Goal: Register for event/course: Sign up to attend an event or enroll in a course

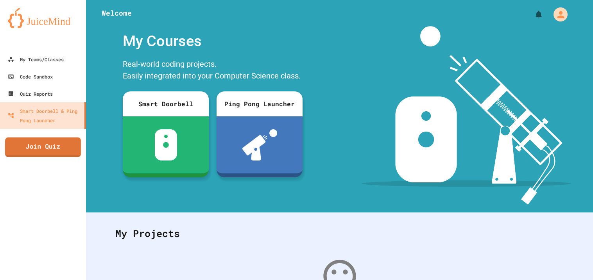
click at [55, 144] on link "Join Quiz" at bounding box center [43, 148] width 76 height 20
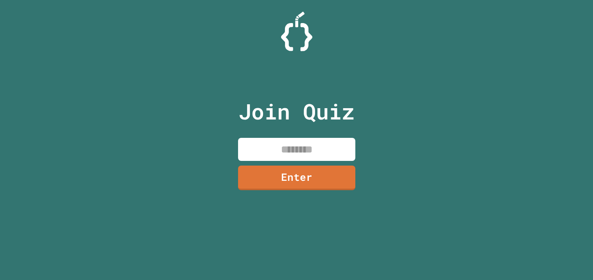
click at [325, 156] on input at bounding box center [296, 149] width 117 height 23
type input "********"
click at [320, 173] on link "Enter" at bounding box center [296, 177] width 117 height 26
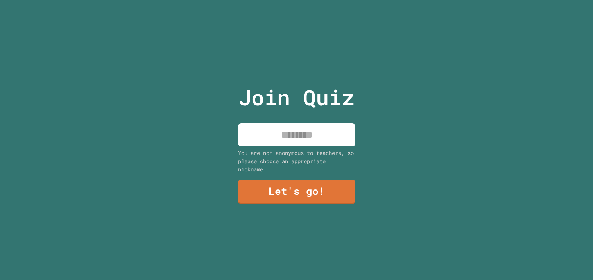
click at [312, 142] on input at bounding box center [296, 135] width 117 height 23
type input "*********"
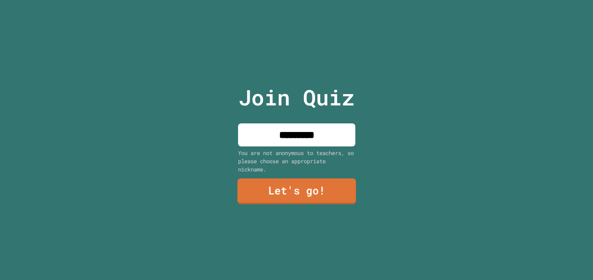
click at [298, 188] on link "Let's go!" at bounding box center [296, 192] width 118 height 26
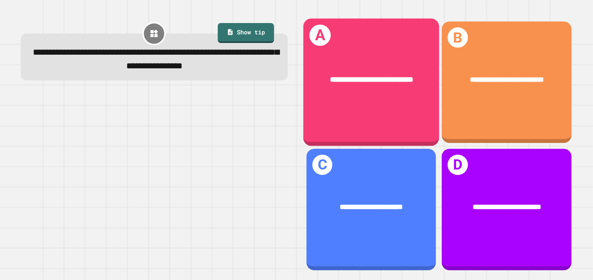
click at [366, 95] on div "**********" at bounding box center [371, 80] width 136 height 42
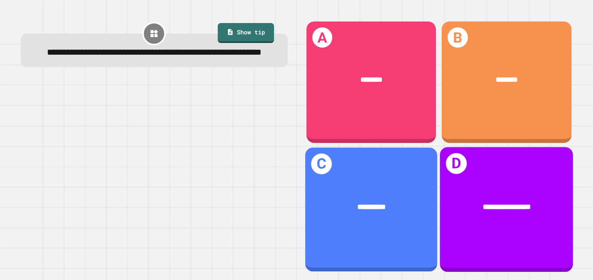
click at [497, 197] on div "**********" at bounding box center [506, 207] width 133 height 41
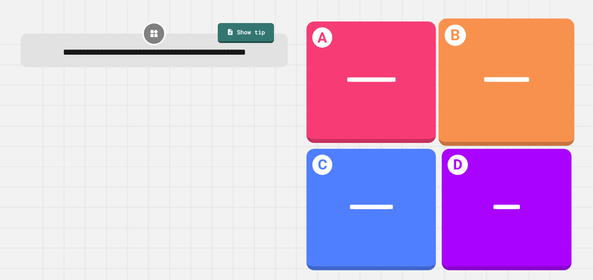
click at [499, 79] on span "**********" at bounding box center [507, 79] width 46 height 7
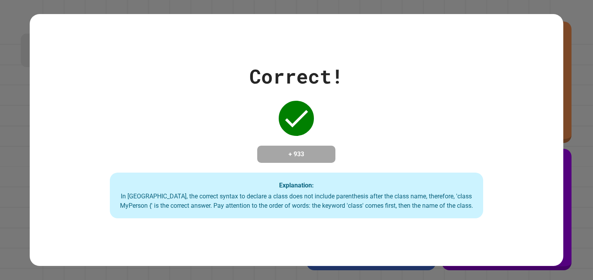
click at [497, 82] on div "Correct! + 933 Explanation: In [GEOGRAPHIC_DATA], the correct syntax to declare…" at bounding box center [297, 140] width 534 height 157
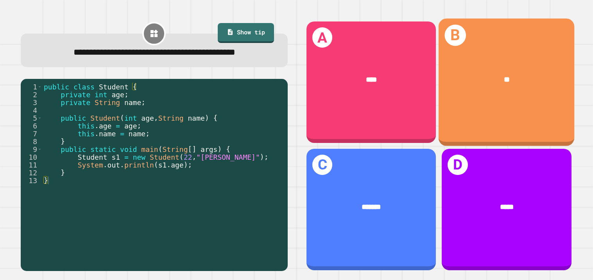
click at [482, 117] on div "B **" at bounding box center [507, 82] width 136 height 127
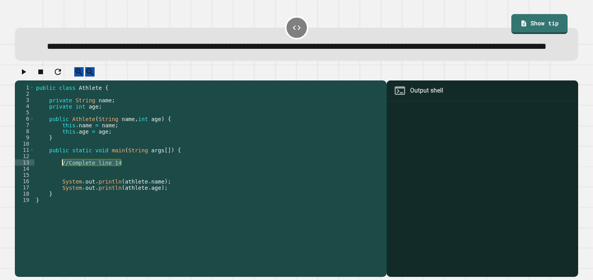
drag, startPoint x: 129, startPoint y: 184, endPoint x: 60, endPoint y: 183, distance: 69.2
click at [60, 183] on div "public class Athlete { private String name ; private int age ; public Athlete (…" at bounding box center [208, 171] width 348 height 175
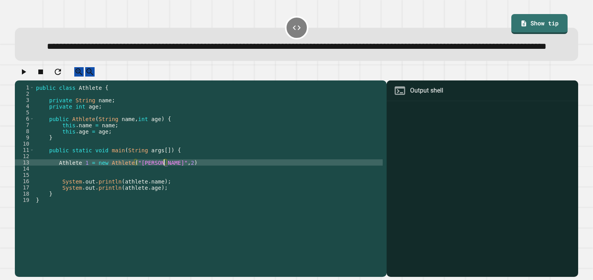
scroll to position [0, 9]
click at [28, 77] on icon "button" at bounding box center [23, 71] width 9 height 9
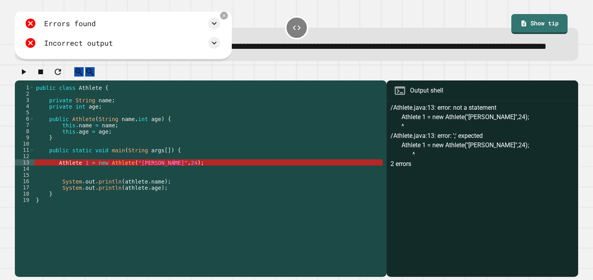
click at [90, 182] on div "public class Athlete { private String name ; private int age ; public Athlete (…" at bounding box center [208, 171] width 348 height 175
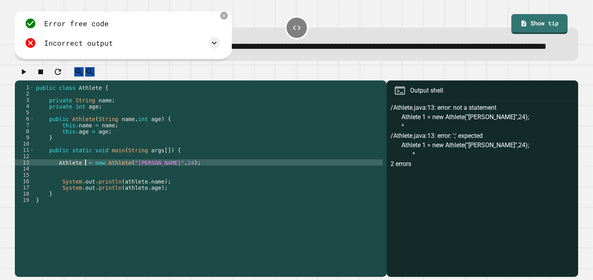
scroll to position [0, 4]
click at [23, 77] on button "button" at bounding box center [23, 72] width 9 height 10
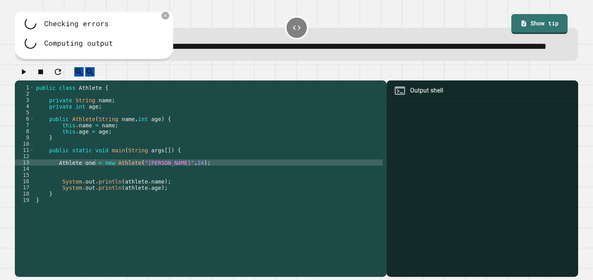
click at [30, 81] on div at bounding box center [296, 74] width 563 height 14
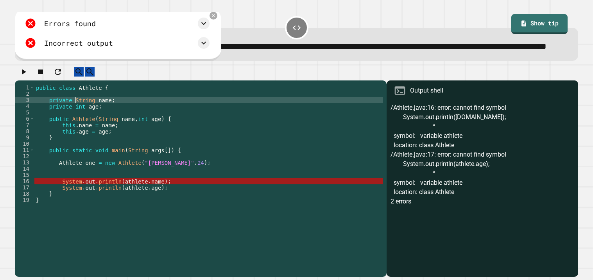
click at [75, 120] on div "public class Athlete { private String name ; private int age ; public Athlete (…" at bounding box center [208, 171] width 348 height 175
click at [67, 121] on div "public class Athlete { private String name ; private int age ; public Athlete (…" at bounding box center [208, 171] width 348 height 175
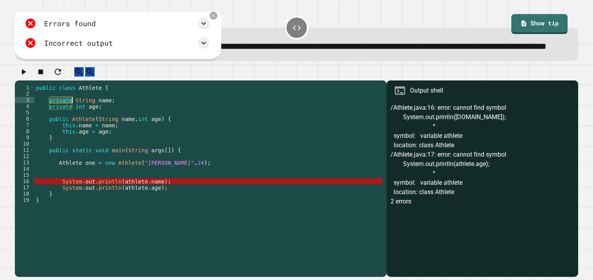
click at [67, 121] on div "public class Athlete { private String name ; private int age ; public Athlete (…" at bounding box center [208, 171] width 348 height 175
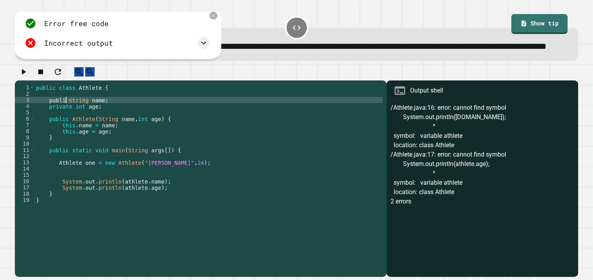
scroll to position [0, 2]
click at [67, 125] on div "public class Athlete { public String name ; private int age ; public Athlete ( …" at bounding box center [208, 171] width 348 height 175
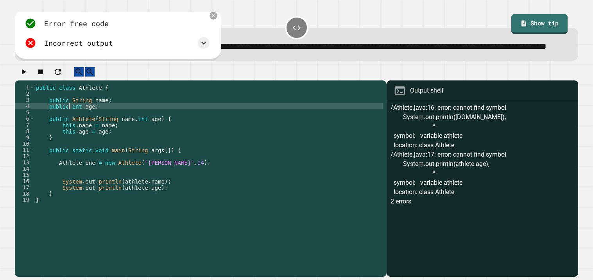
click at [28, 77] on icon "button" at bounding box center [23, 71] width 9 height 9
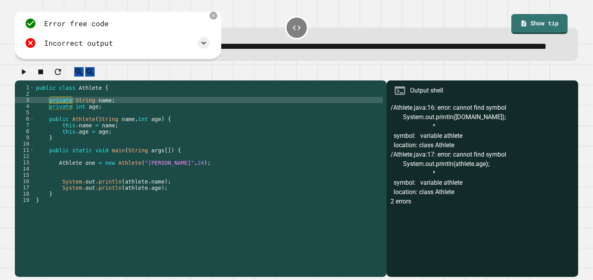
click at [153, 203] on div "public class Athlete { private String name ; private int age ; public Athlete (…" at bounding box center [208, 171] width 348 height 175
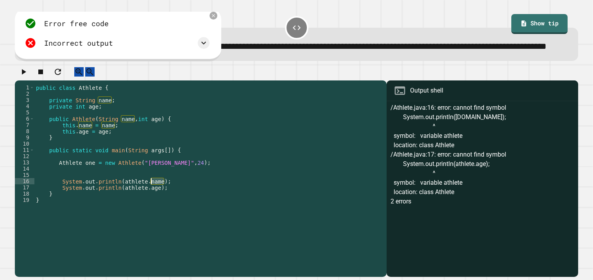
drag, startPoint x: 164, startPoint y: 200, endPoint x: 151, endPoint y: 201, distance: 13.3
click at [151, 201] on div "public class Athlete { private String name ; private int age ; public Athlete (…" at bounding box center [208, 171] width 348 height 175
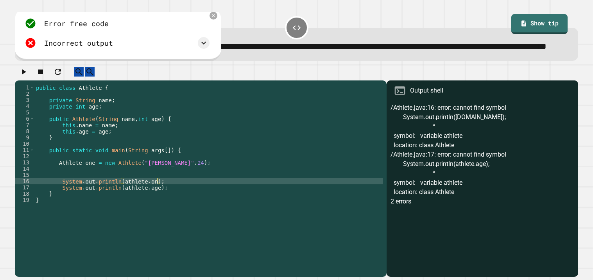
scroll to position [0, 9]
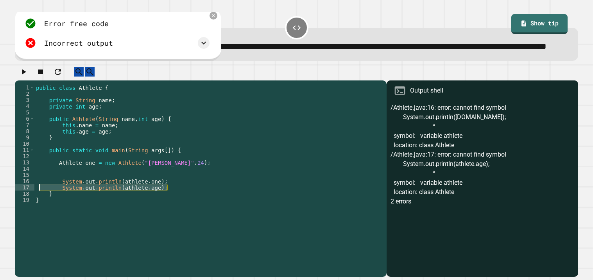
drag, startPoint x: 179, startPoint y: 211, endPoint x: 38, endPoint y: 206, distance: 141.2
click at [38, 206] on div "public class Athlete { private String name ; private int age ; public Athlete (…" at bounding box center [208, 171] width 348 height 175
type textarea "**********"
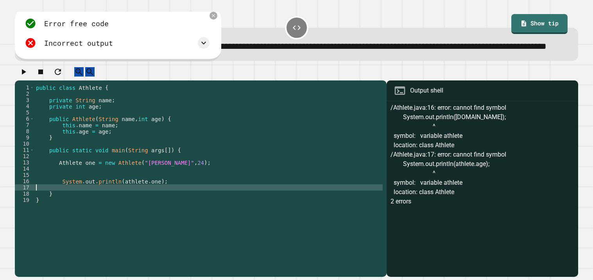
scroll to position [0, 0]
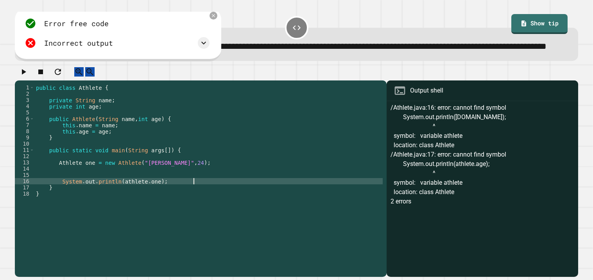
click at [28, 77] on icon "button" at bounding box center [23, 71] width 9 height 9
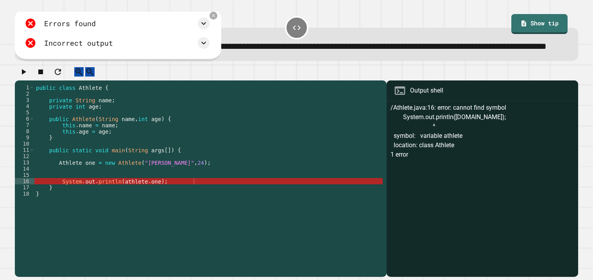
click at [160, 202] on div "public class Athlete { private String name ; private int age ; public Athlete (…" at bounding box center [208, 171] width 348 height 175
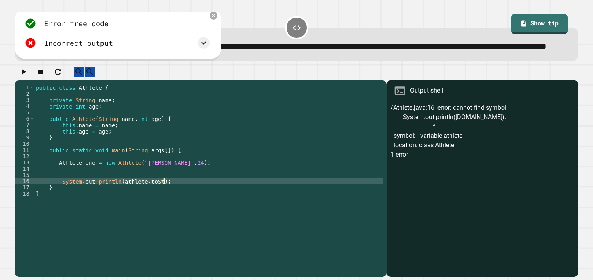
scroll to position [0, 9]
click at [28, 77] on icon "button" at bounding box center [23, 71] width 9 height 9
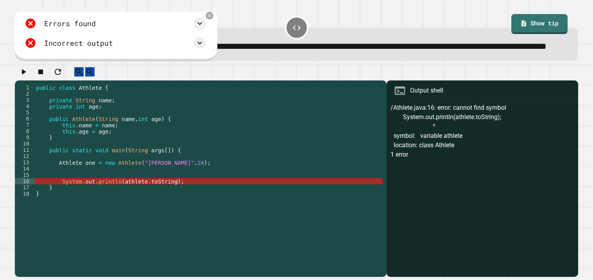
click at [212, 20] on div at bounding box center [210, 16] width 8 height 8
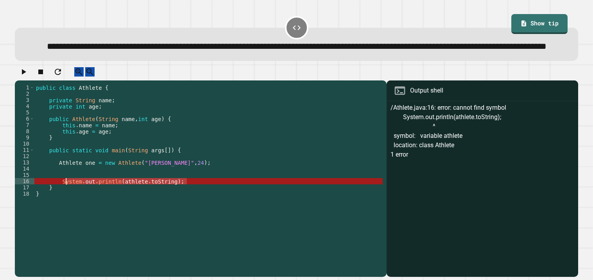
drag, startPoint x: 188, startPoint y: 202, endPoint x: 64, endPoint y: 202, distance: 123.6
click at [64, 202] on div "public class Athlete { private String name ; private int age ; public Athlete (…" at bounding box center [208, 171] width 348 height 175
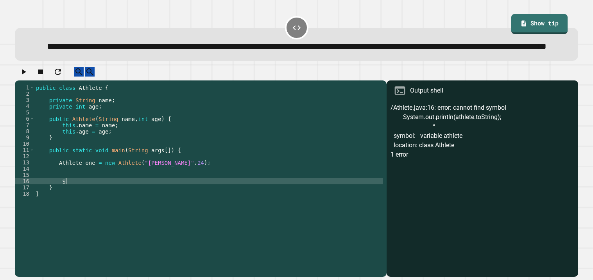
type textarea "*"
click at [28, 77] on icon "button" at bounding box center [23, 71] width 9 height 9
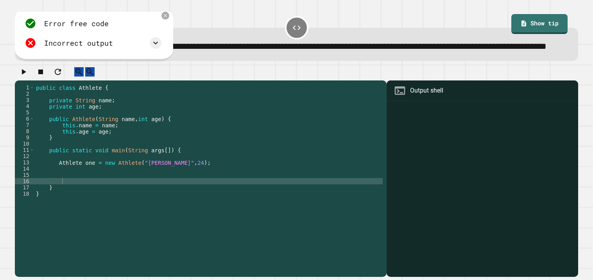
click at [84, 201] on div "public class Athlete { private String name ; private int age ; public Athlete (…" at bounding box center [208, 171] width 348 height 175
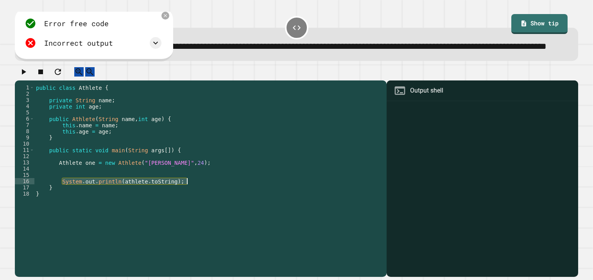
click at [140, 205] on div "public class Athlete { private String name ; private int age ; public Athlete (…" at bounding box center [208, 165] width 348 height 163
drag, startPoint x: 178, startPoint y: 201, endPoint x: 152, endPoint y: 203, distance: 26.2
click at [152, 203] on div "public class Athlete { private String name ; private int age ; public Athlete (…" at bounding box center [208, 171] width 348 height 175
click at [147, 202] on div "public class Athlete { private String name ; private int age ; public Athlete (…" at bounding box center [208, 171] width 348 height 175
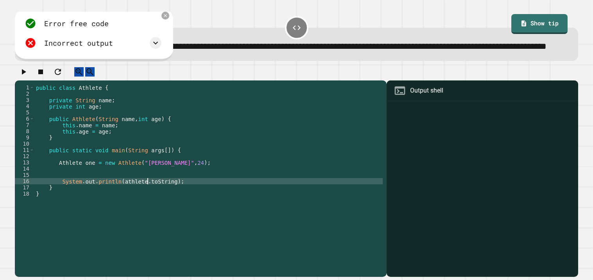
click at [147, 202] on div "public class Athlete { private String name ; private int age ; public Athlete (…" at bounding box center [208, 171] width 348 height 175
type textarea "**********"
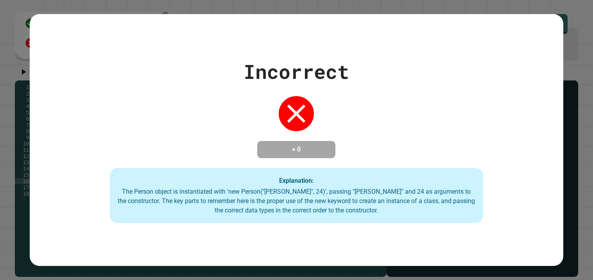
click at [30, 88] on div "Incorrect + 0 Explanation: The Person object is instantiated with 'new Person("…" at bounding box center [297, 140] width 534 height 167
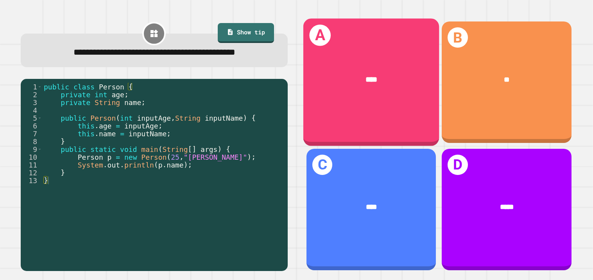
click at [402, 97] on div "****" at bounding box center [371, 80] width 136 height 42
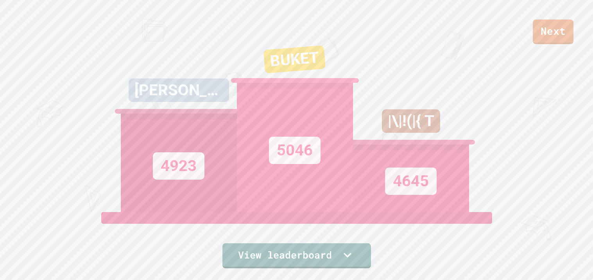
click at [566, 35] on link "Next" at bounding box center [553, 32] width 41 height 25
